Goal: Transaction & Acquisition: Purchase product/service

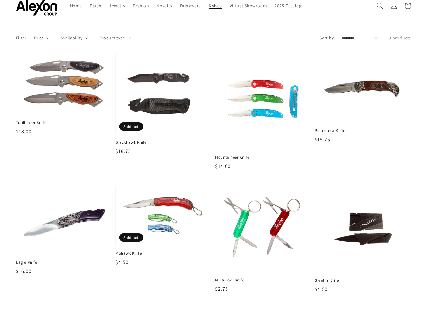
scroll to position [95, 0]
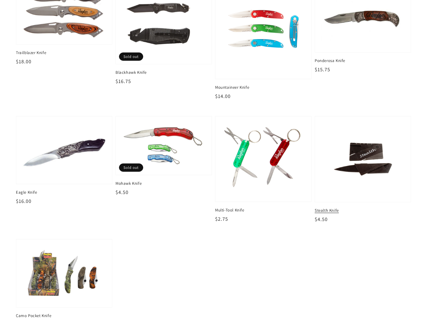
click at [371, 167] on img at bounding box center [363, 159] width 86 height 75
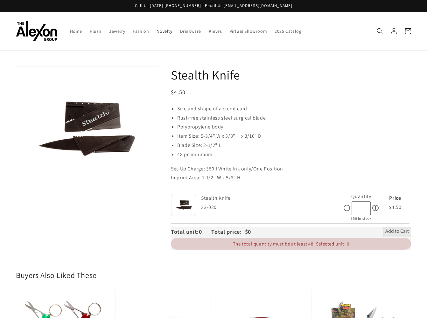
click at [166, 33] on span "Novelty" at bounding box center [165, 31] width 16 height 6
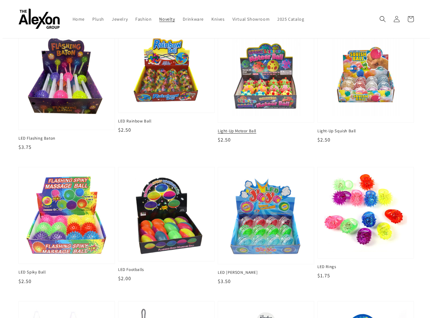
scroll to position [32, 0]
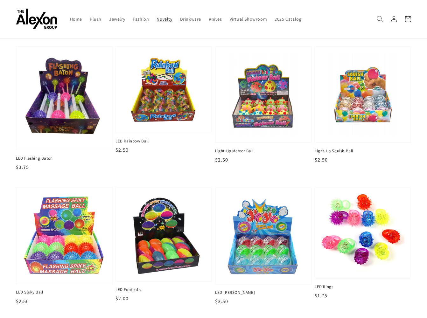
click at [378, 17] on icon "Search" at bounding box center [379, 19] width 7 height 7
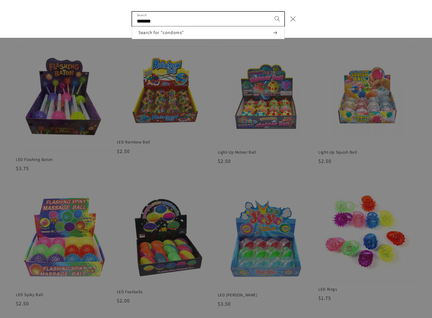
type input "*******"
click at [270, 12] on button "Search" at bounding box center [277, 19] width 14 height 14
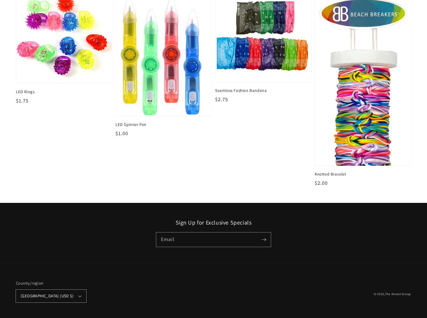
scroll to position [163, 0]
